Goal: Task Accomplishment & Management: Manage account settings

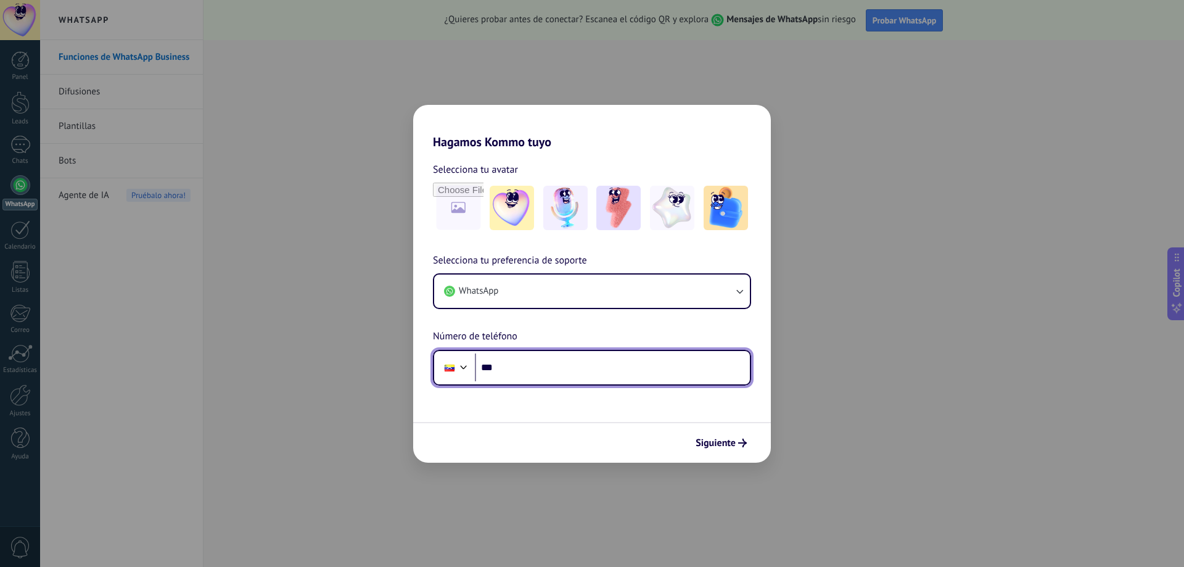
click at [580, 368] on input "***" at bounding box center [612, 367] width 275 height 28
type input "**********"
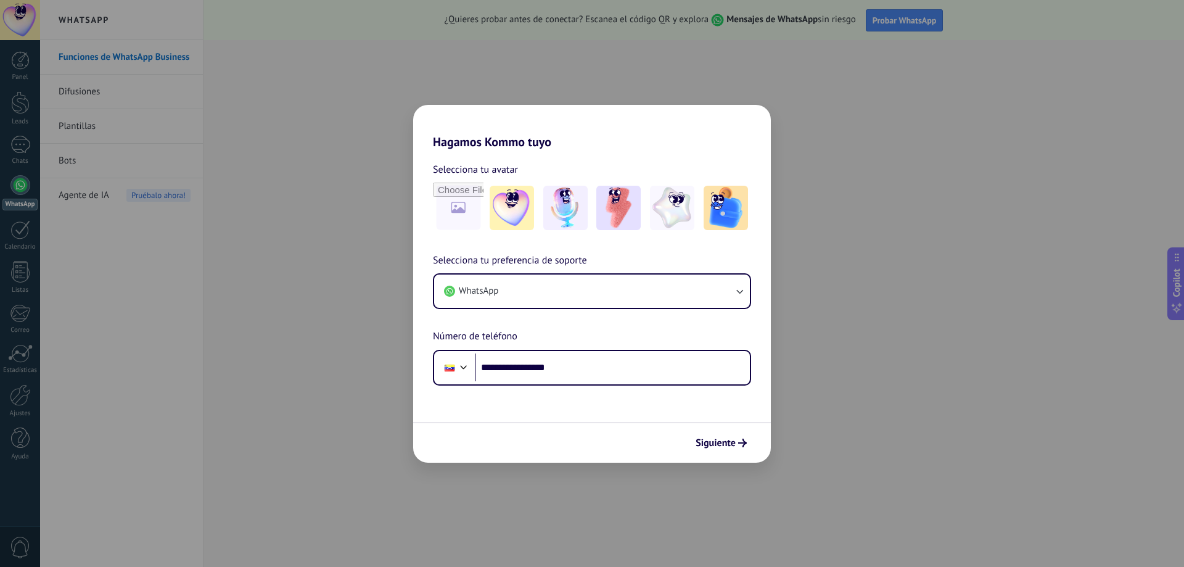
click at [740, 440] on icon "submit" at bounding box center [742, 442] width 9 height 9
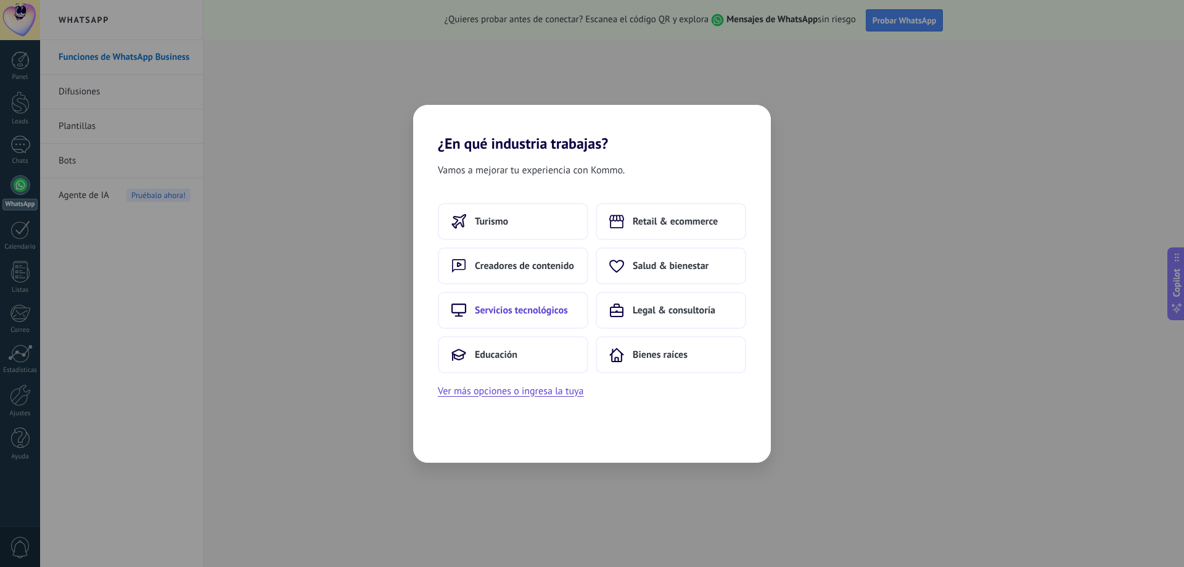
click at [555, 314] on span "Servicios tecnológicos" at bounding box center [521, 310] width 93 height 12
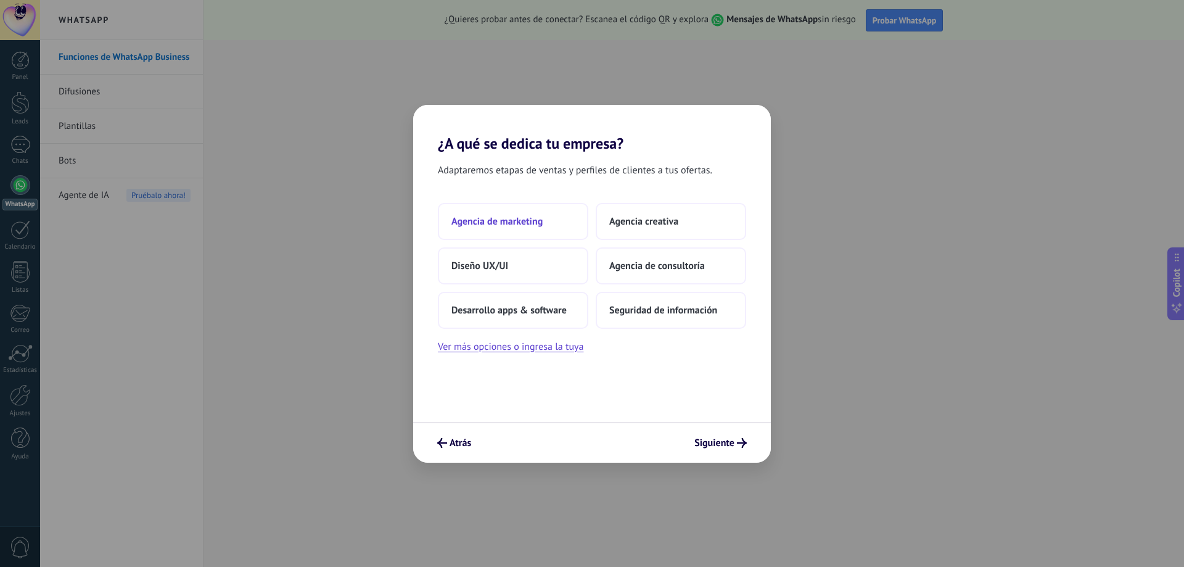
click at [518, 222] on span "Agencia de marketing" at bounding box center [496, 221] width 91 height 12
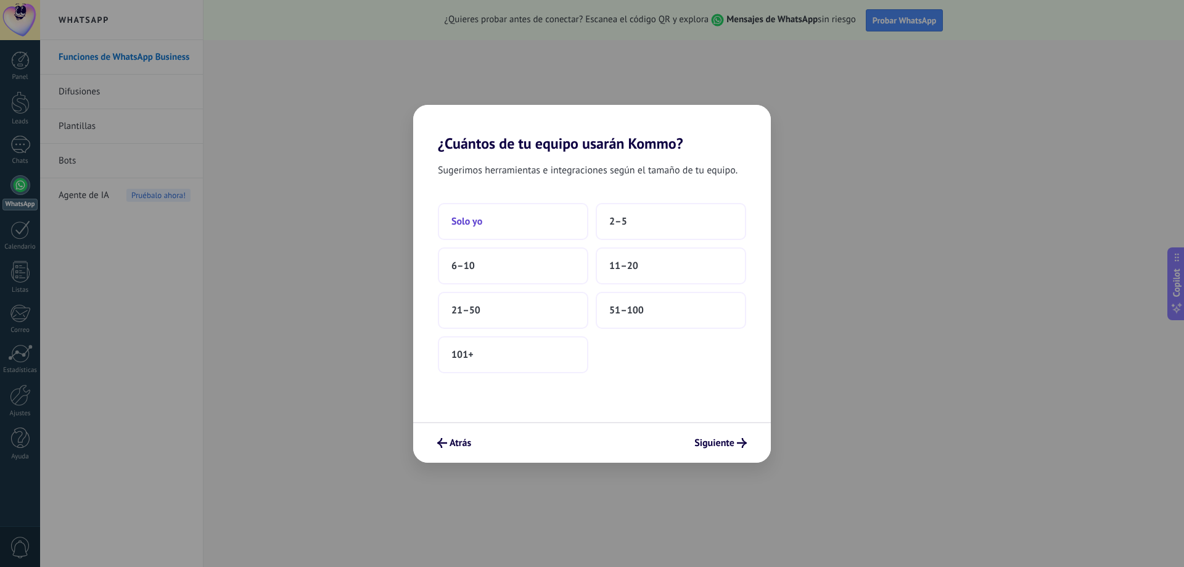
click at [522, 229] on button "Solo yo" at bounding box center [513, 221] width 150 height 37
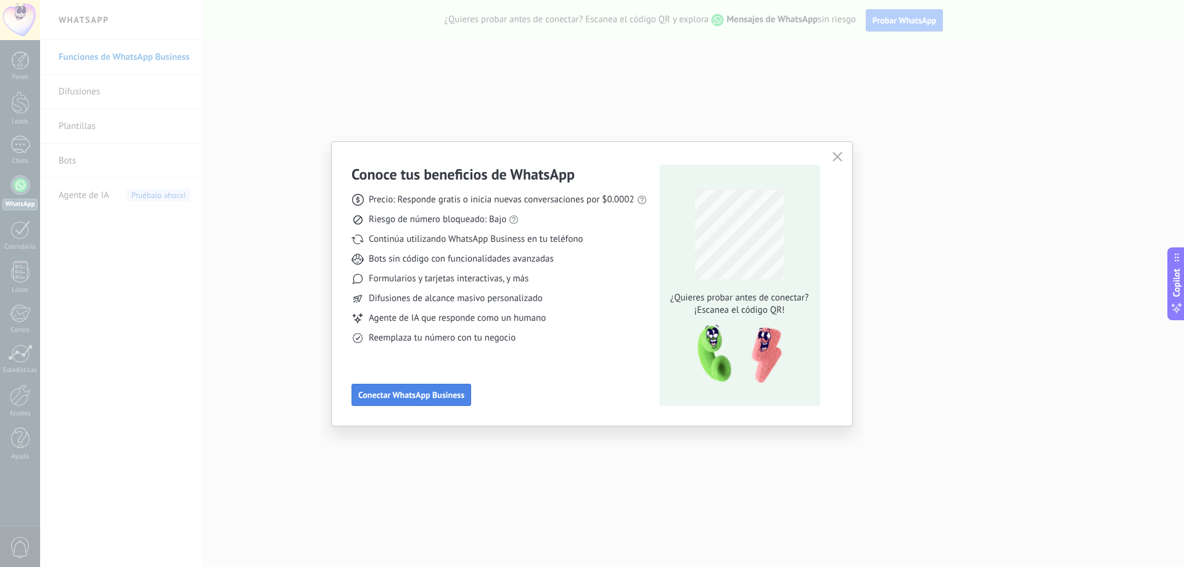
click at [439, 399] on span "Conectar WhatsApp Business" at bounding box center [411, 394] width 106 height 9
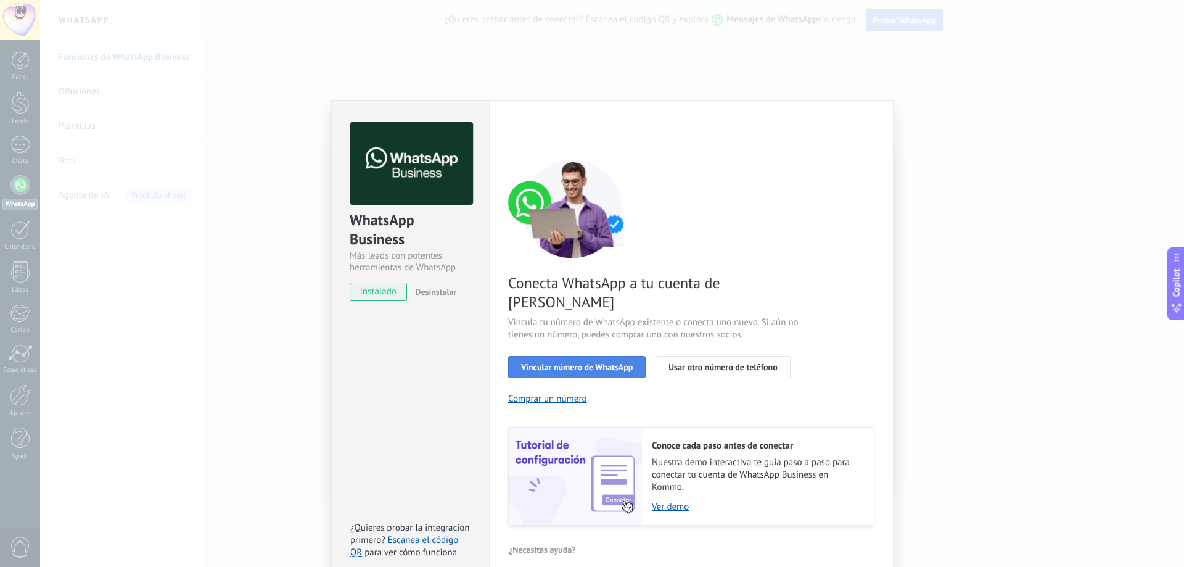
click at [605, 356] on button "Vincular número de WhatsApp" at bounding box center [576, 367] width 137 height 22
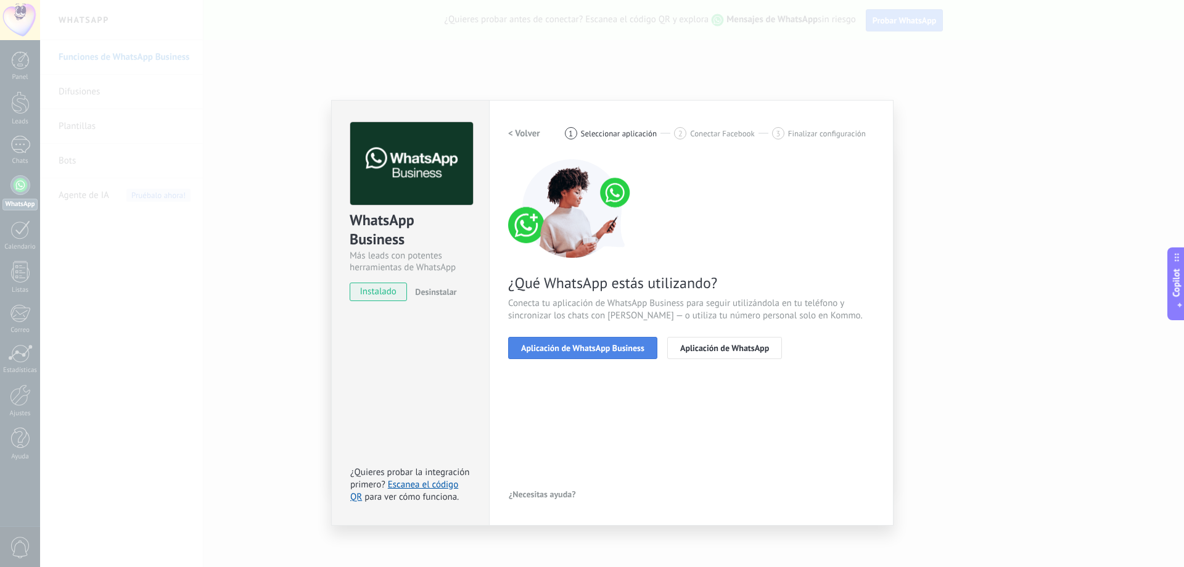
click at [625, 346] on span "Aplicación de WhatsApp Business" at bounding box center [582, 347] width 123 height 9
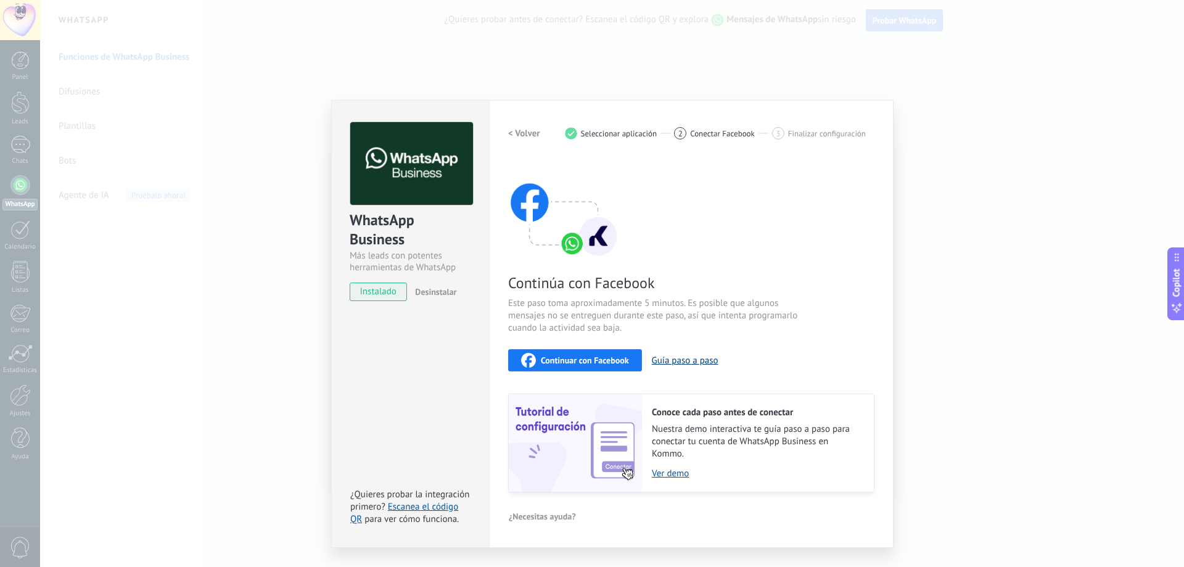
click at [663, 360] on button "Guía paso a paso" at bounding box center [685, 360] width 67 height 12
click at [392, 292] on span "instalado" at bounding box center [378, 291] width 56 height 18
click at [573, 357] on span "Continuar con Facebook" at bounding box center [585, 360] width 88 height 9
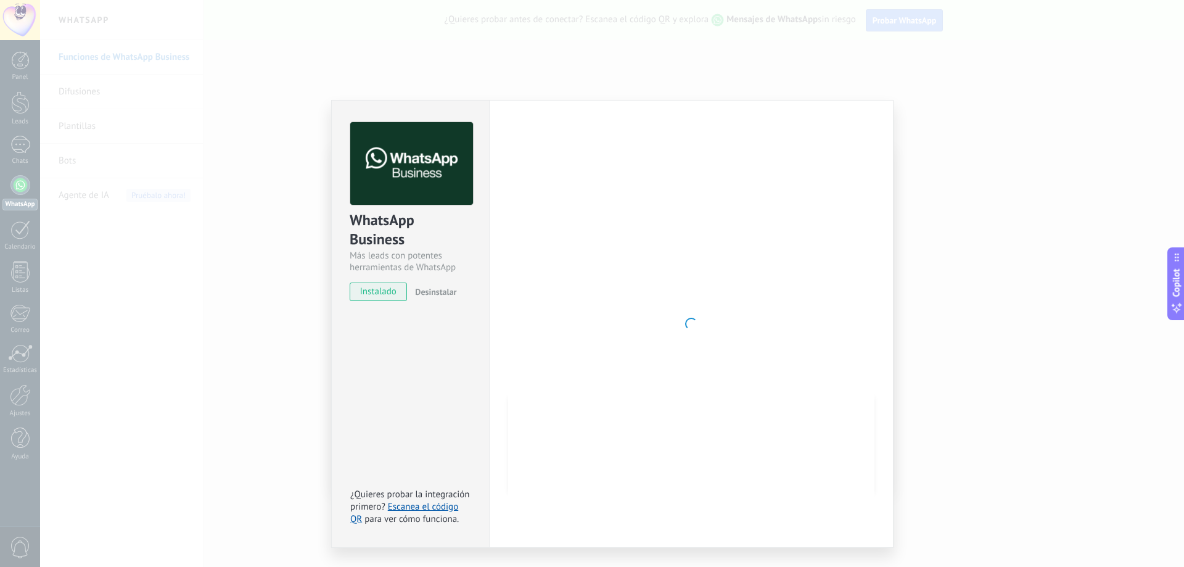
click at [956, 111] on div "WhatsApp Business Más leads con potentes herramientas de WhatsApp instalado Des…" at bounding box center [612, 283] width 1144 height 567
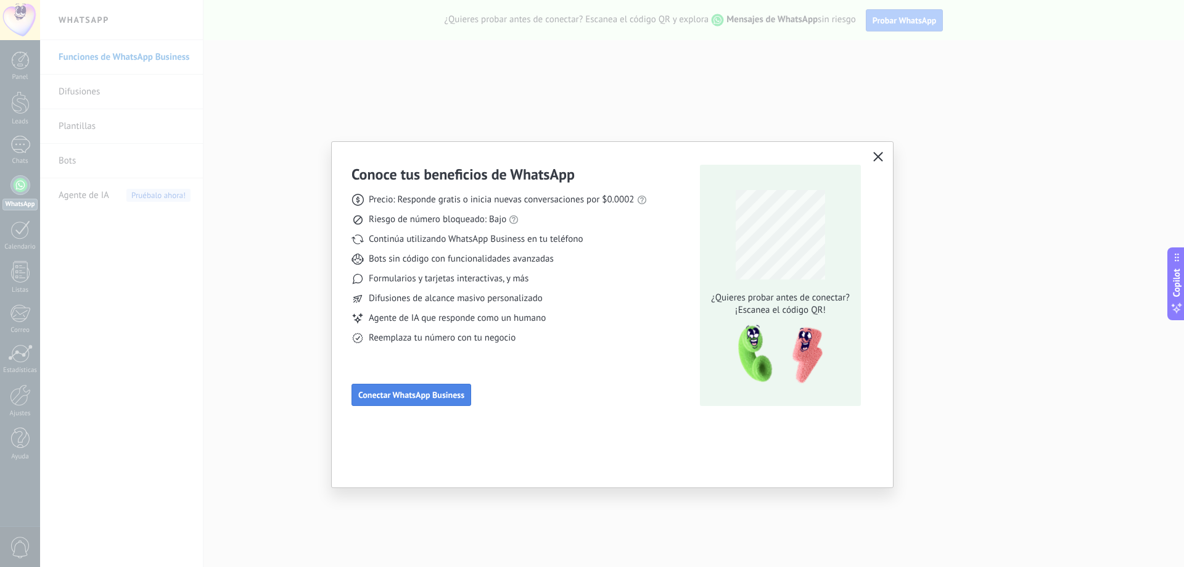
click at [451, 396] on span "Conectar WhatsApp Business" at bounding box center [411, 394] width 106 height 9
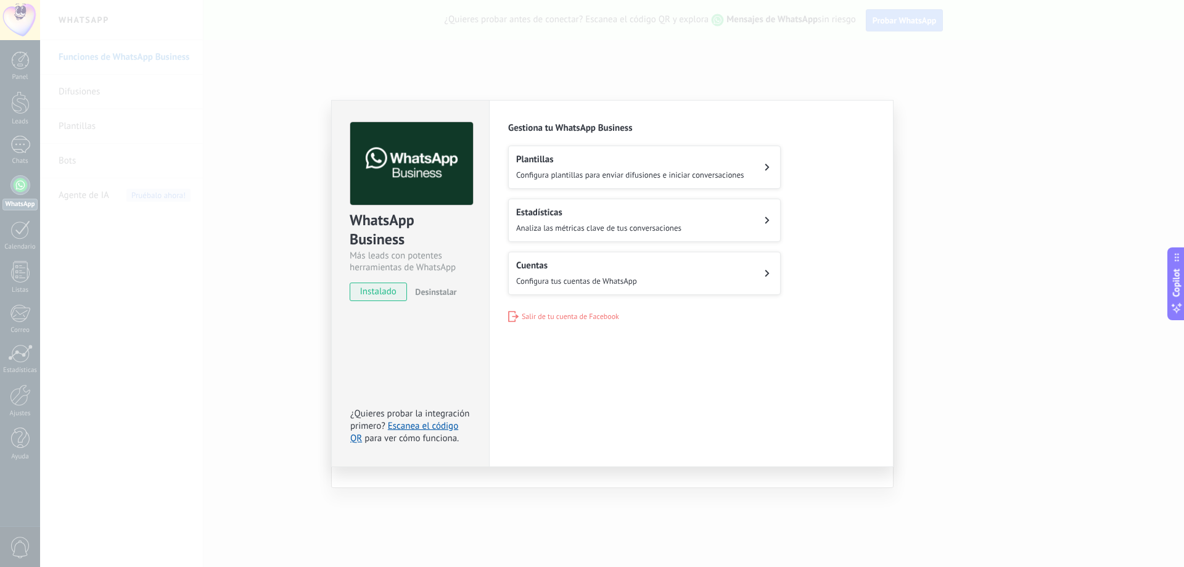
click at [610, 176] on span "Configura plantillas para enviar difusiones e iniciar conversaciones" at bounding box center [630, 175] width 228 height 10
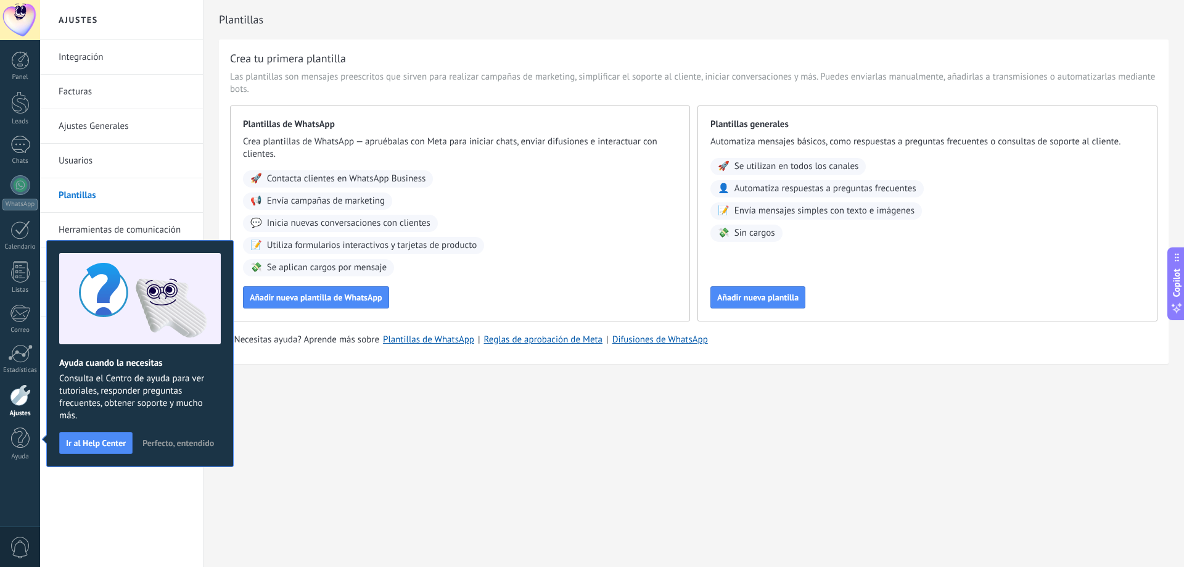
click at [382, 410] on div "Plantillas Crea tu primera plantilla Las plantillas son mensajes preescritos qu…" at bounding box center [693, 208] width 980 height 416
click at [18, 147] on div at bounding box center [20, 145] width 20 height 18
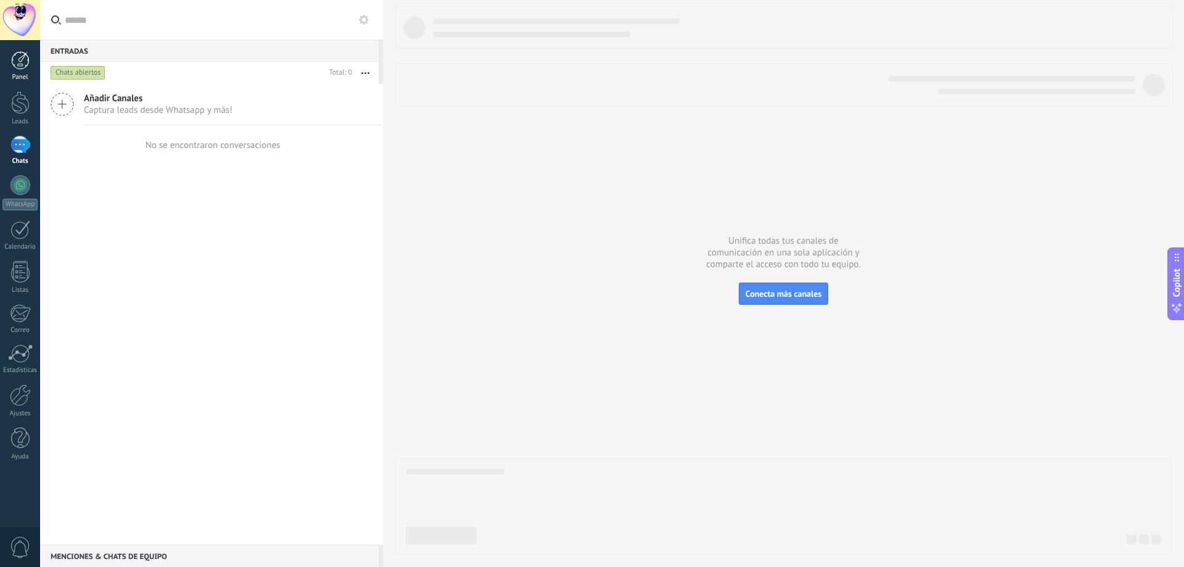
click at [18, 73] on link "Panel" at bounding box center [20, 66] width 40 height 30
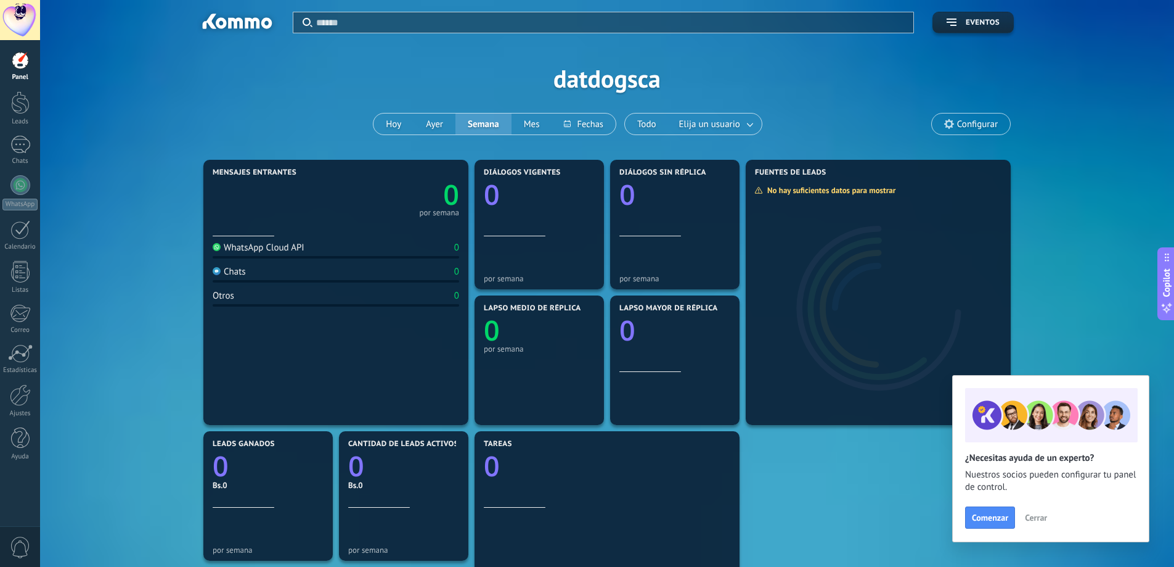
click at [1036, 517] on span "Cerrar" at bounding box center [1036, 517] width 22 height 9
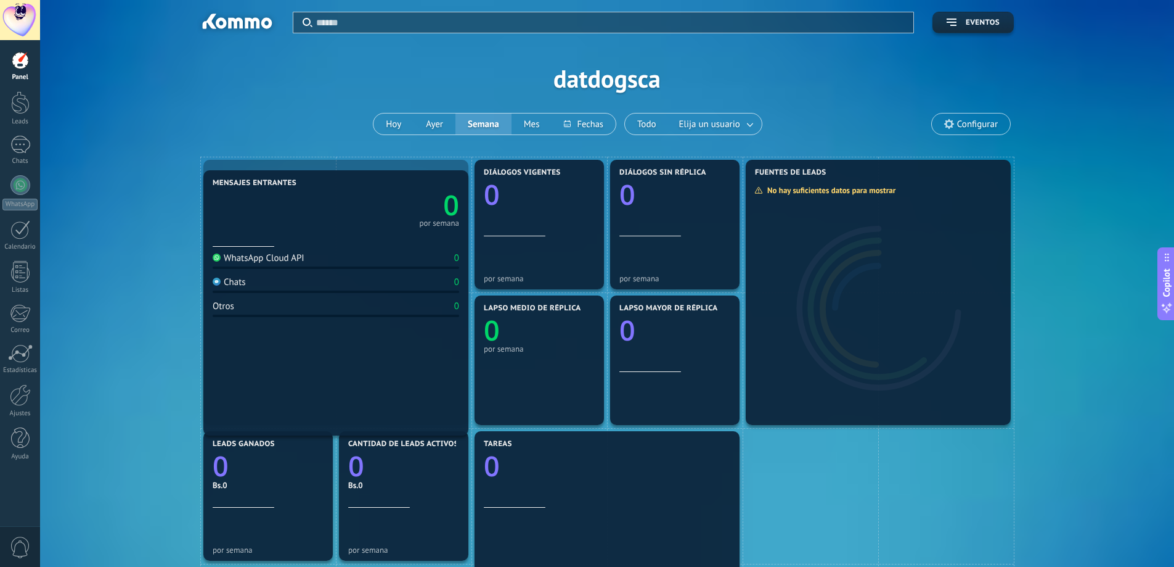
drag, startPoint x: 292, startPoint y: 250, endPoint x: 285, endPoint y: 258, distance: 9.6
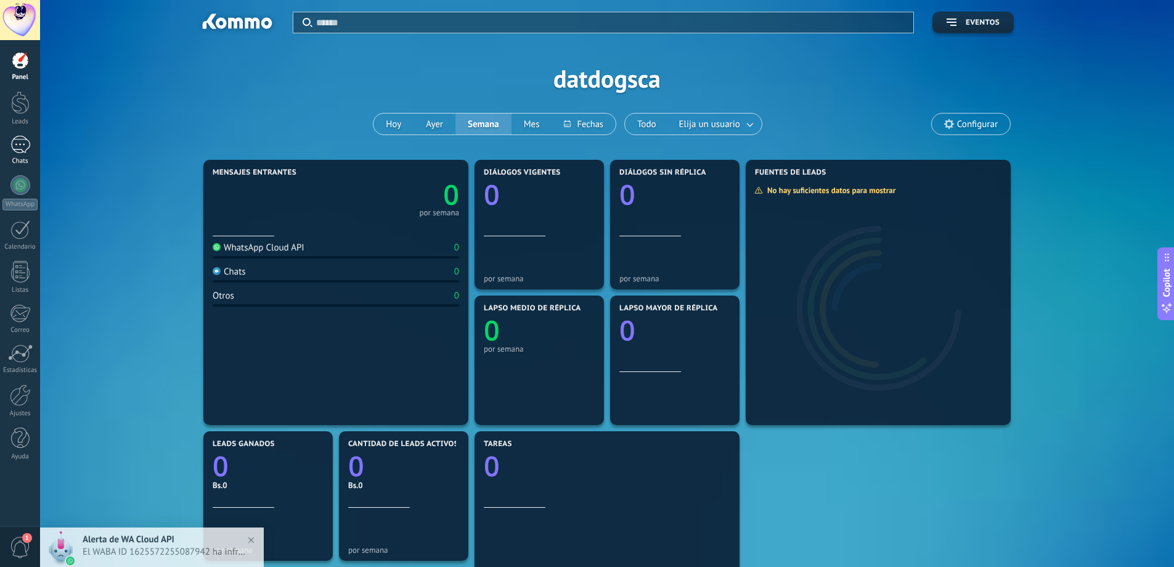
click at [27, 153] on div at bounding box center [20, 145] width 20 height 18
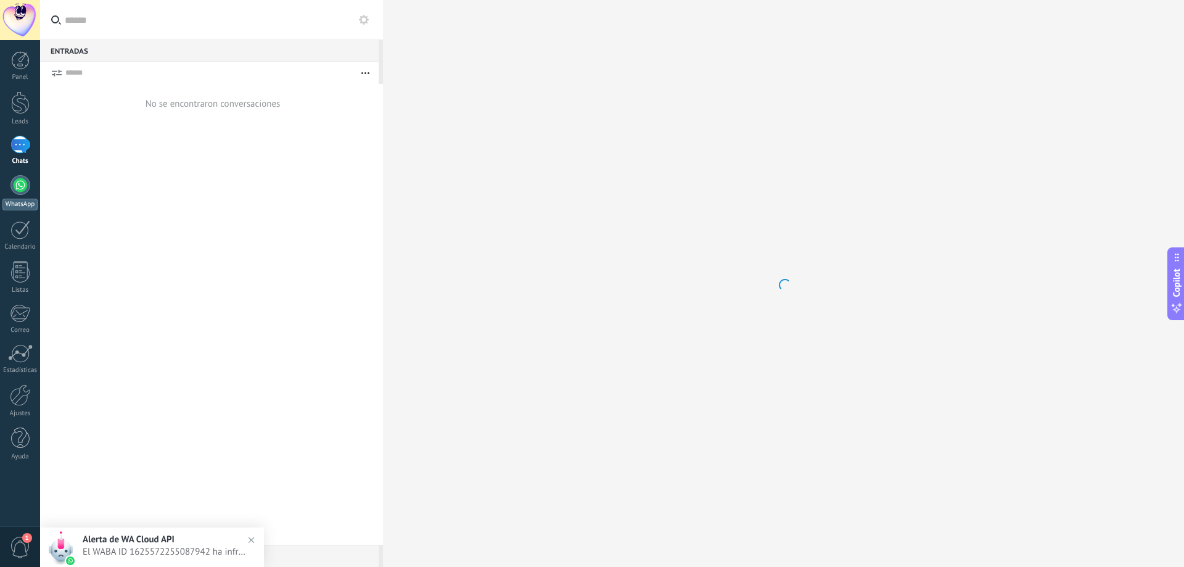
click at [22, 184] on div at bounding box center [20, 185] width 20 height 20
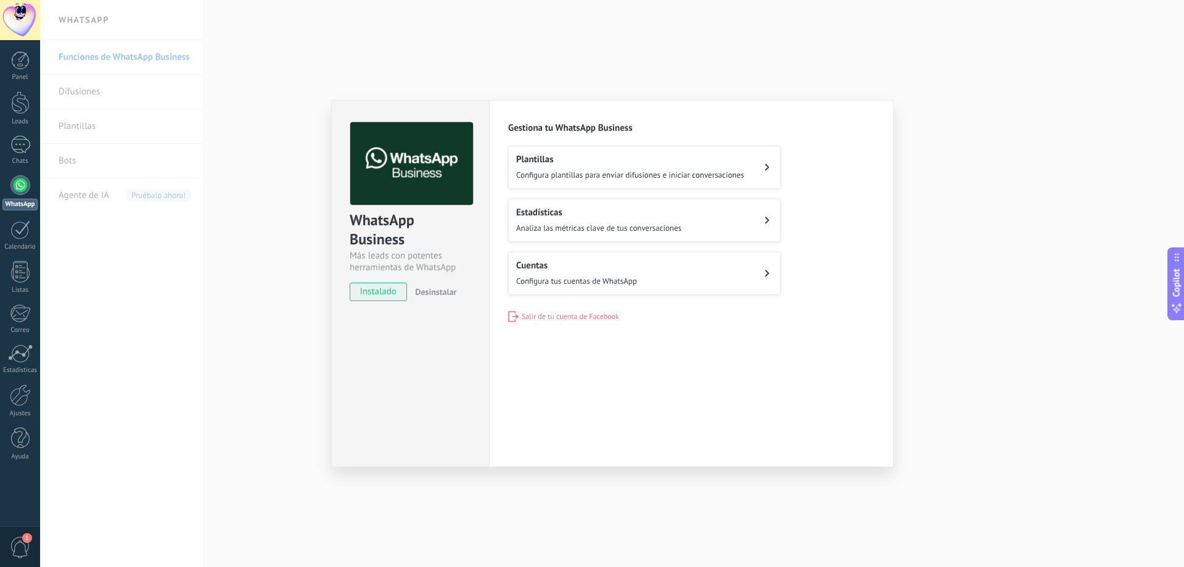
click at [647, 279] on button "Cuentas Configura tus cuentas de WhatsApp" at bounding box center [644, 273] width 272 height 43
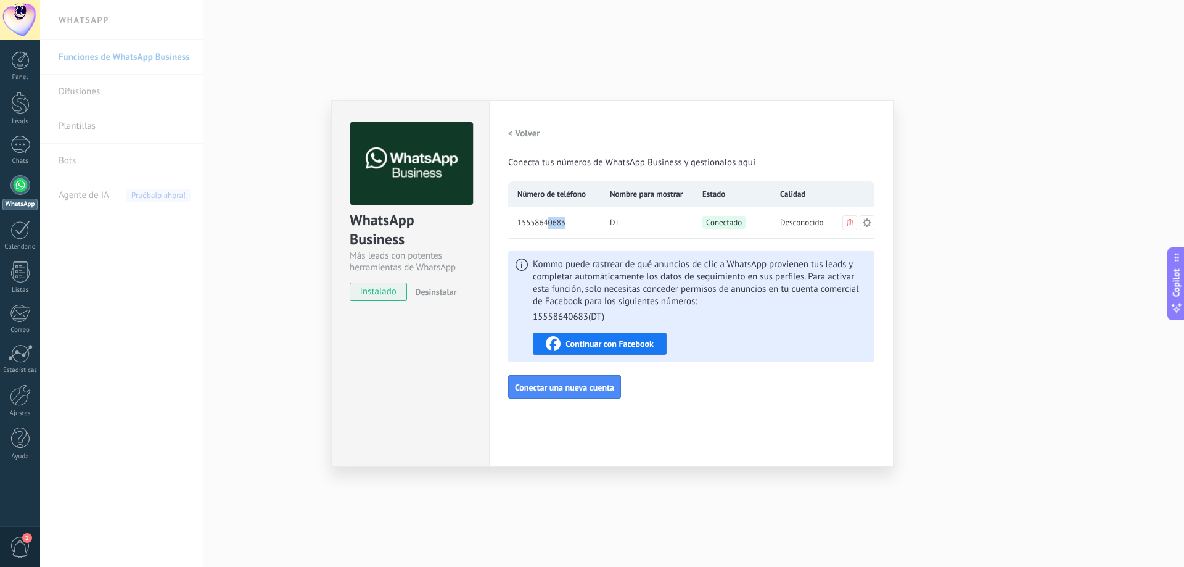
drag, startPoint x: 551, startPoint y: 220, endPoint x: 585, endPoint y: 221, distance: 34.5
click at [585, 221] on div "15558640683" at bounding box center [554, 222] width 92 height 31
click at [551, 226] on span "15558640683" at bounding box center [541, 222] width 48 height 12
click at [855, 221] on button at bounding box center [849, 222] width 15 height 15
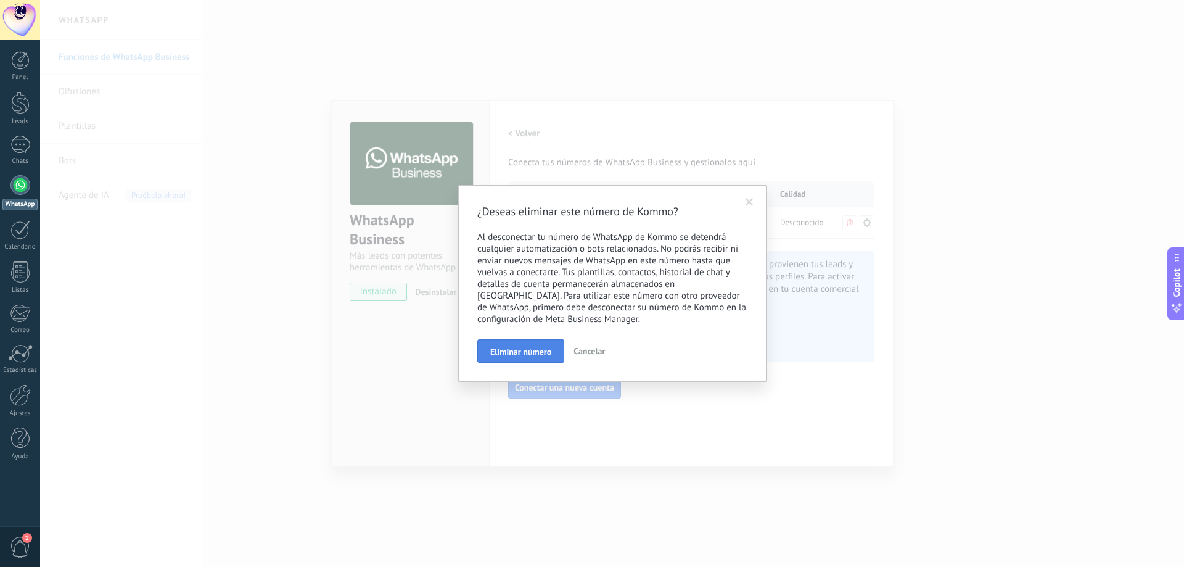
click at [497, 350] on span "Eliminar número" at bounding box center [520, 351] width 61 height 9
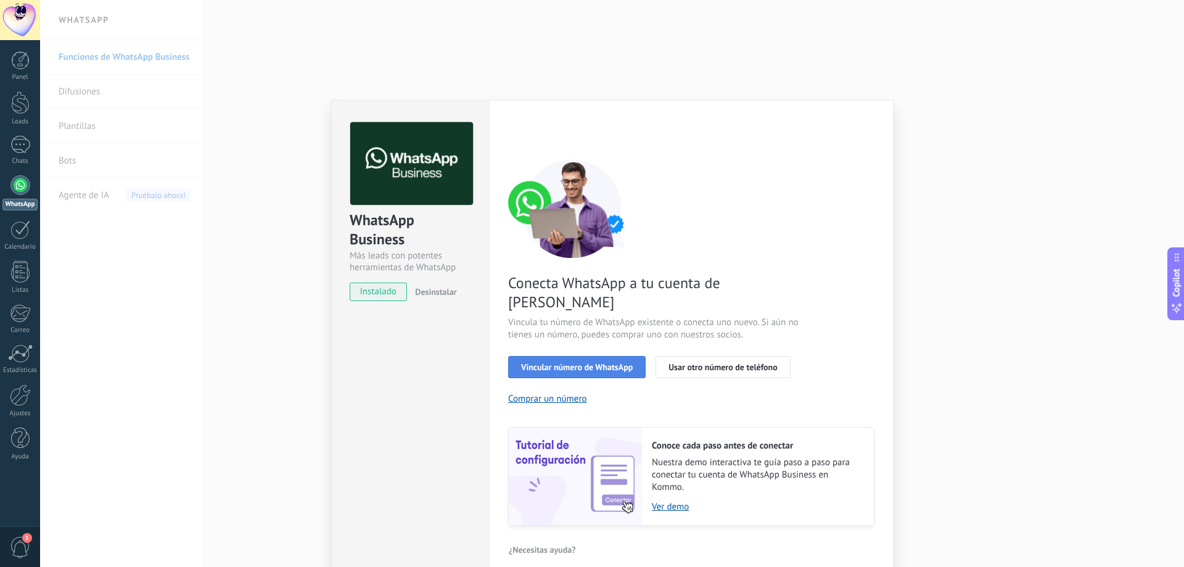
click at [602, 363] on span "Vincular número de WhatsApp" at bounding box center [577, 367] width 112 height 9
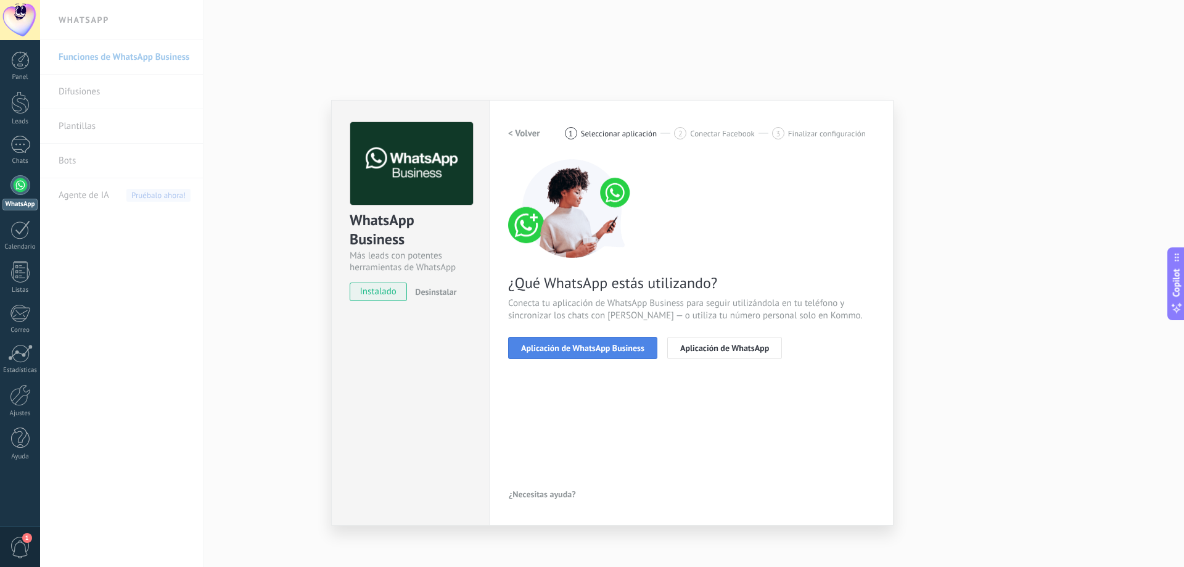
click at [626, 351] on span "Aplicación de WhatsApp Business" at bounding box center [582, 347] width 123 height 9
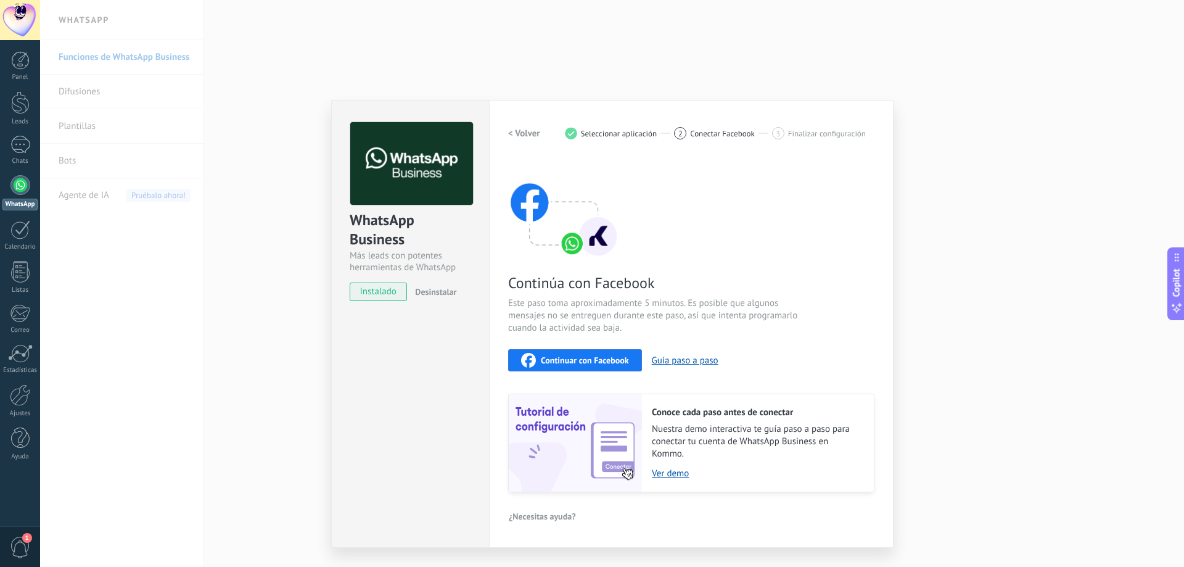
click at [583, 134] on span "Seleccionar aplicación" at bounding box center [619, 133] width 76 height 9
click at [514, 136] on h2 "< Volver" at bounding box center [524, 134] width 32 height 12
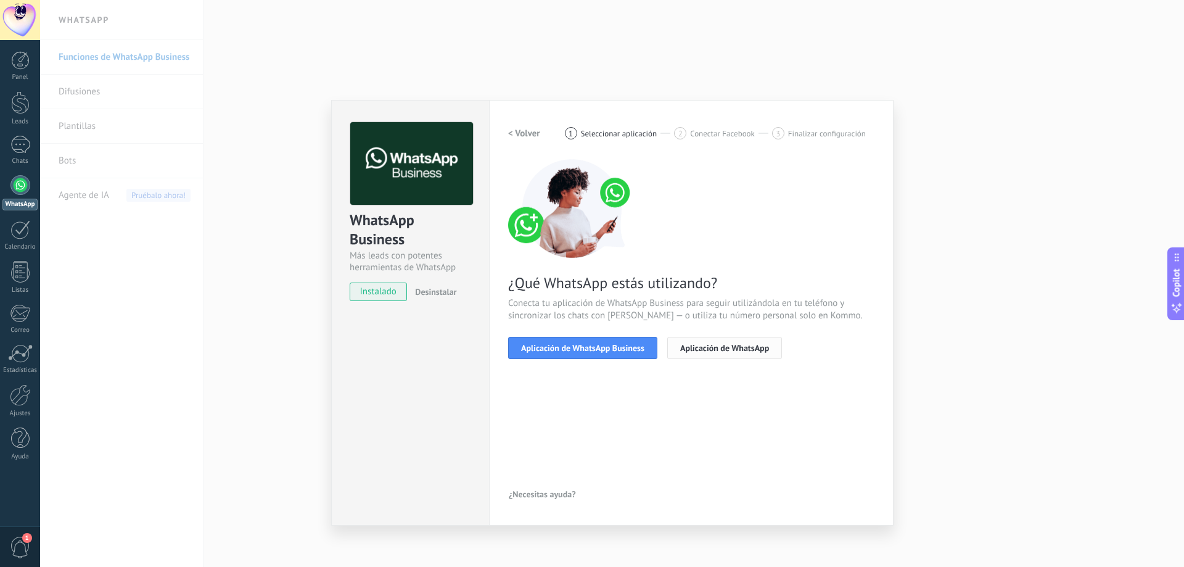
click at [727, 352] on span "Aplicación de WhatsApp" at bounding box center [724, 347] width 89 height 9
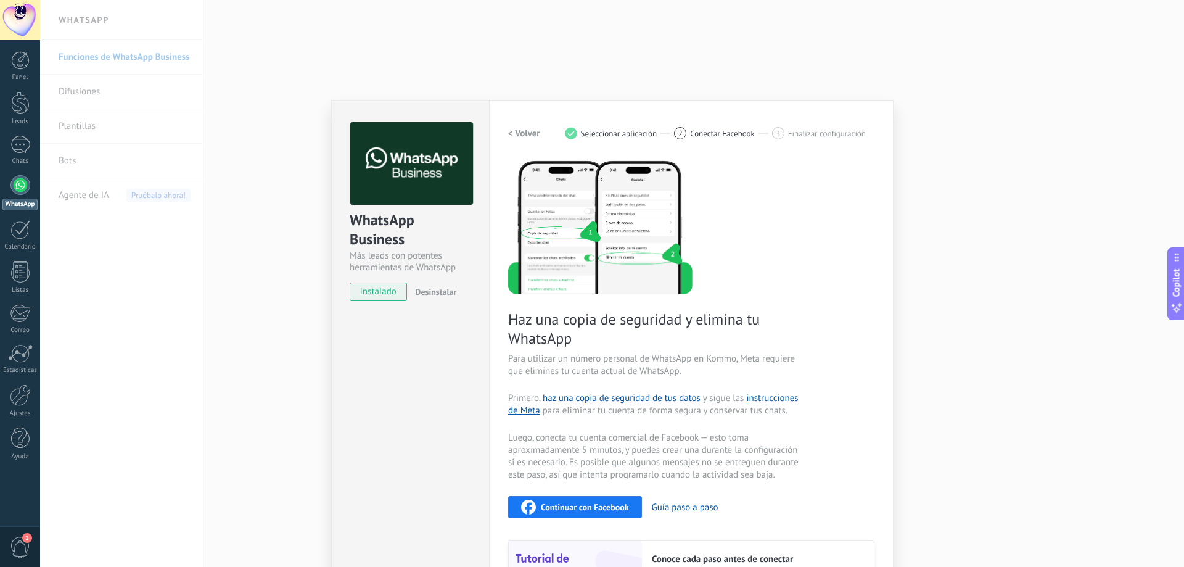
click at [535, 55] on div "WhatsApp Business Más leads con potentes herramientas de WhatsApp instalado Des…" at bounding box center [612, 283] width 1144 height 567
